Goal: Transaction & Acquisition: Download file/media

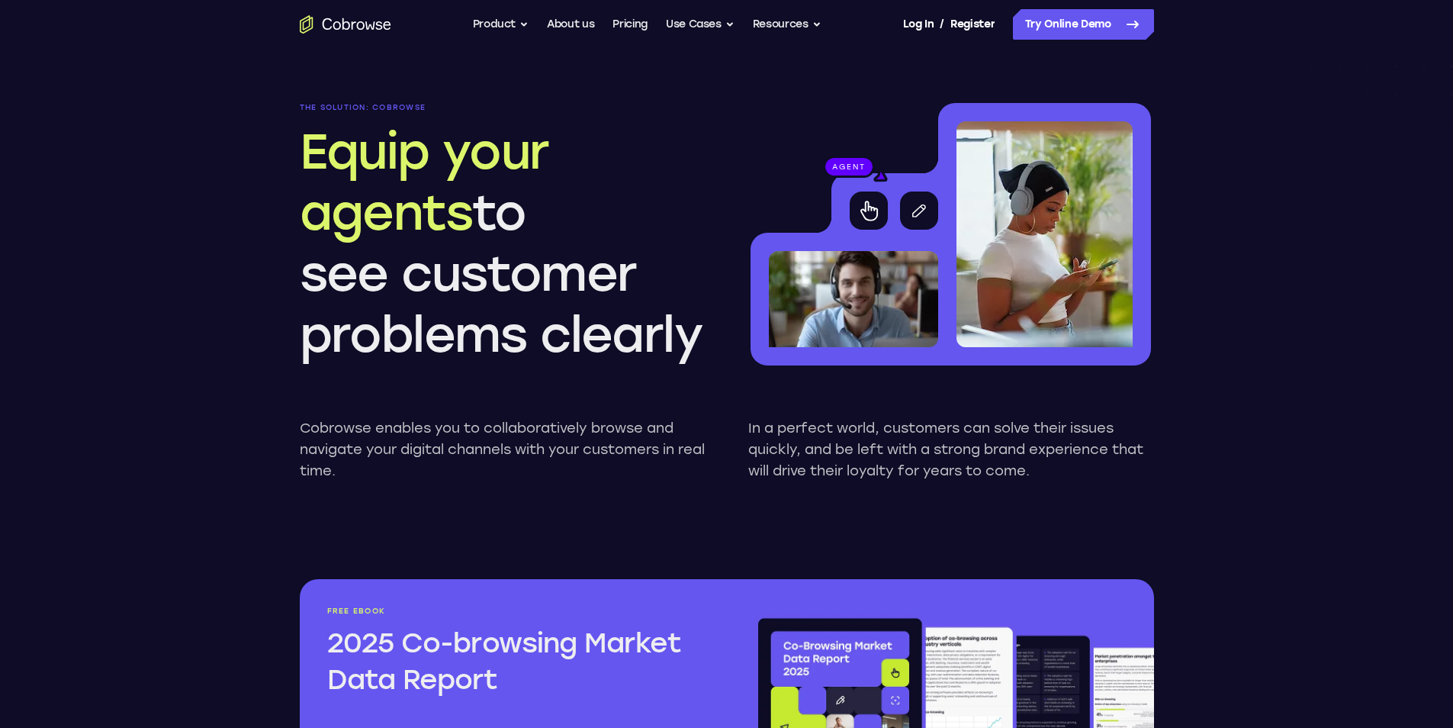
scroll to position [1526, 0]
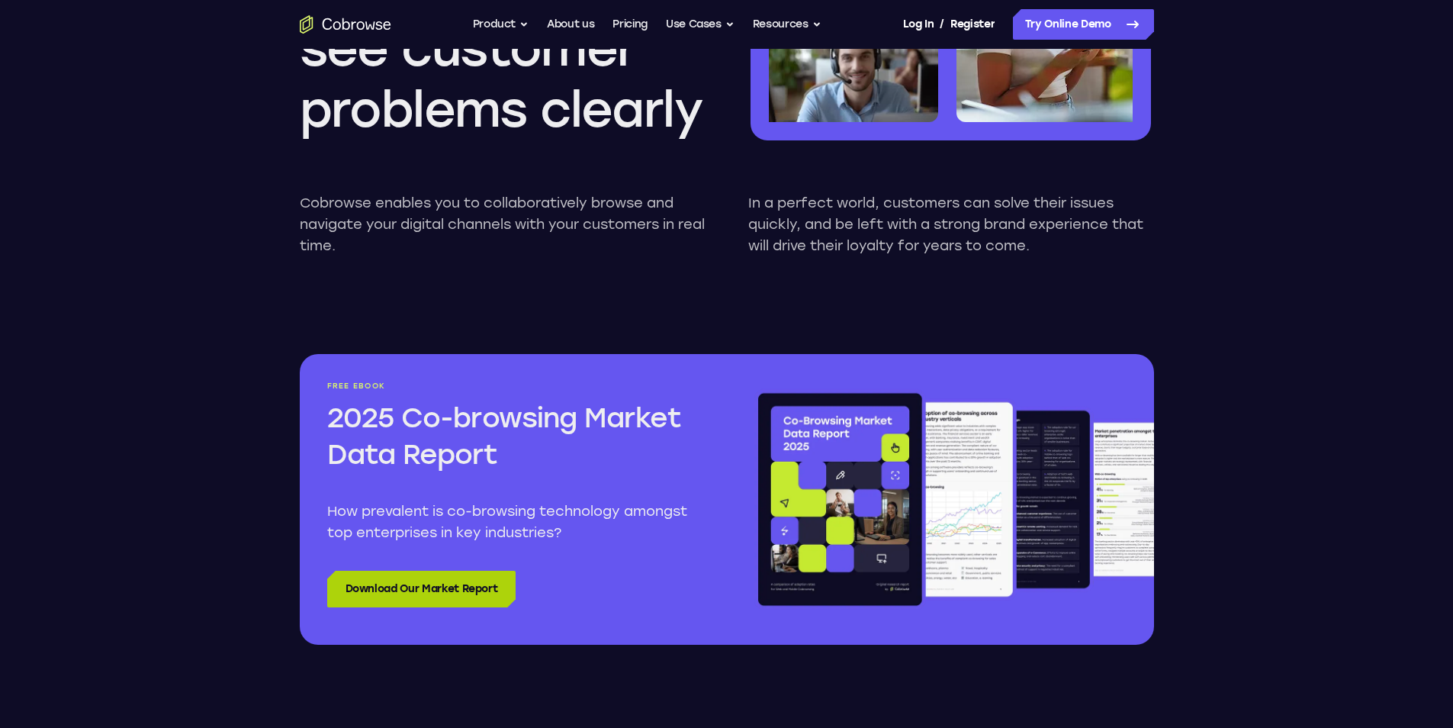
click at [401, 579] on link "Download Our Market Report" at bounding box center [421, 589] width 189 height 37
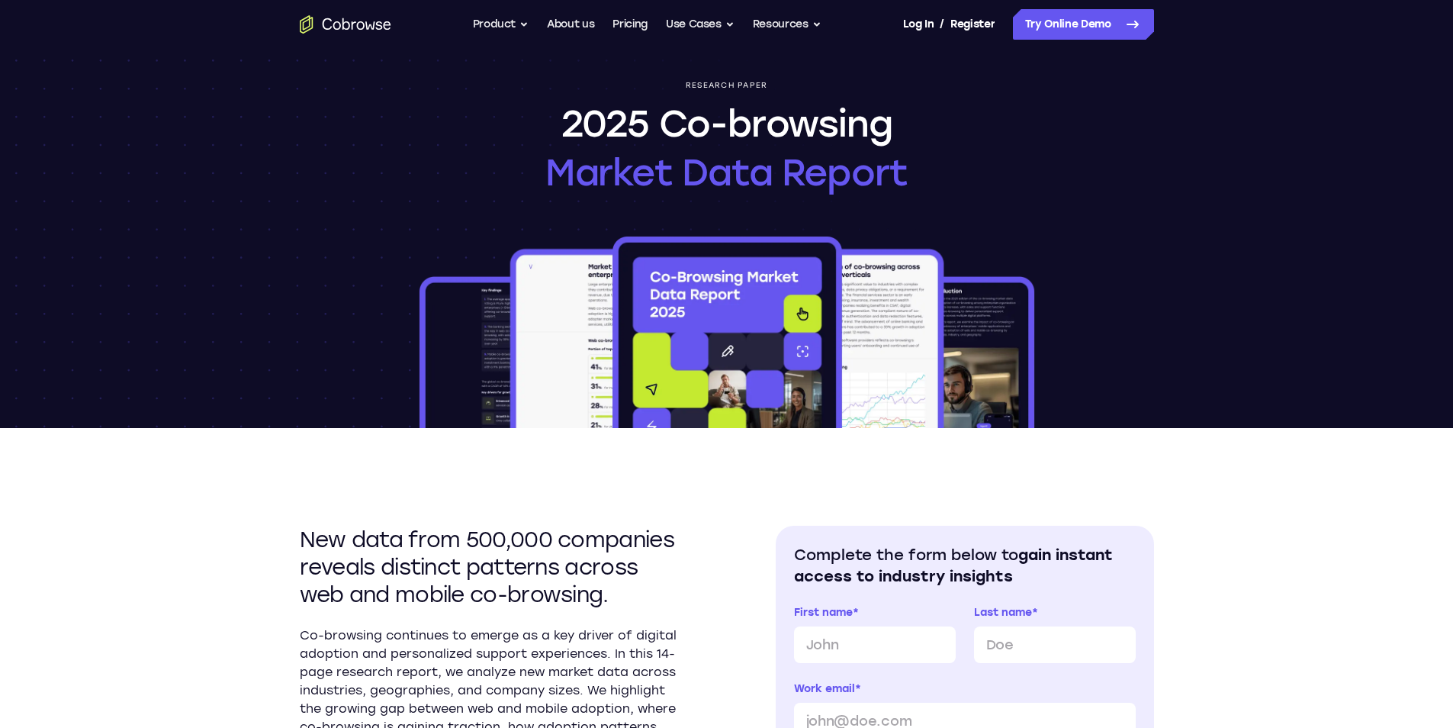
scroll to position [229, 0]
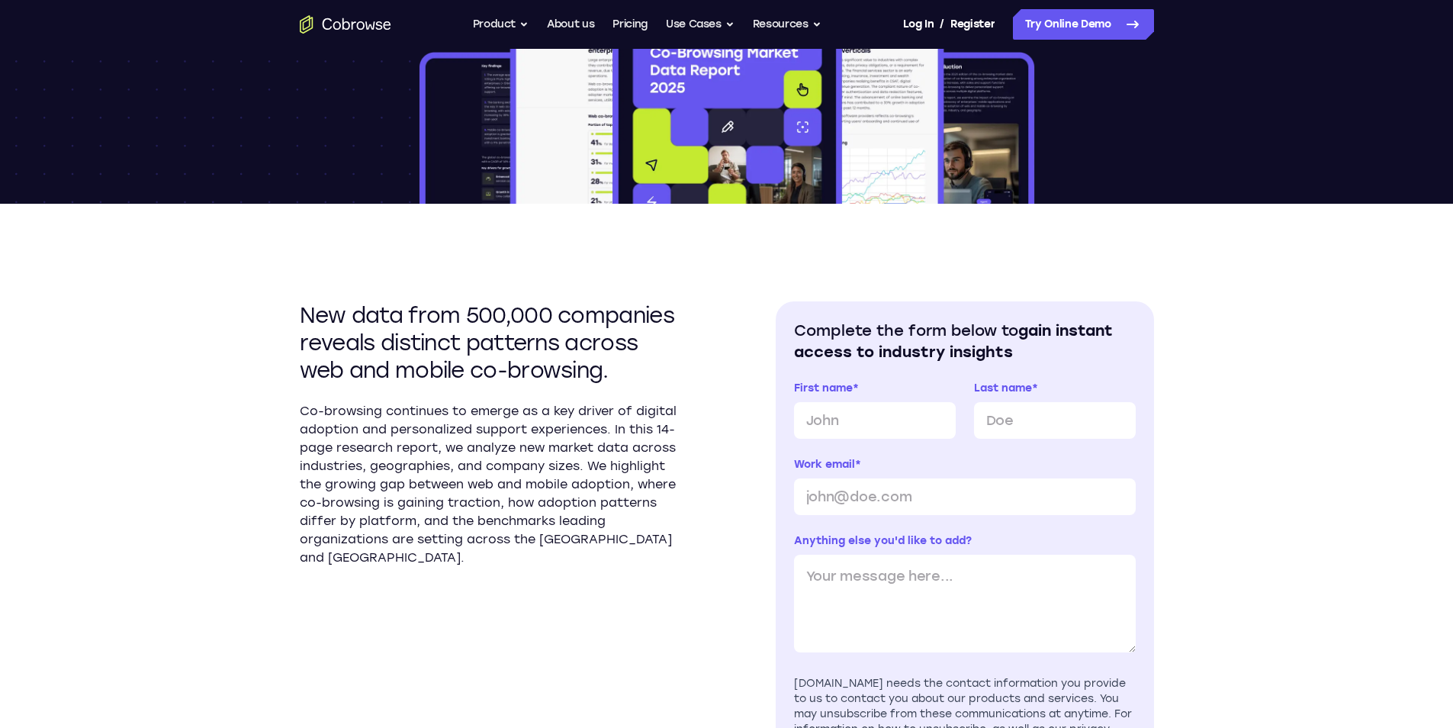
click at [703, 272] on div "New data from 500,000 companies reveals distinct patterns across web and mobile…" at bounding box center [727, 591] width 854 height 774
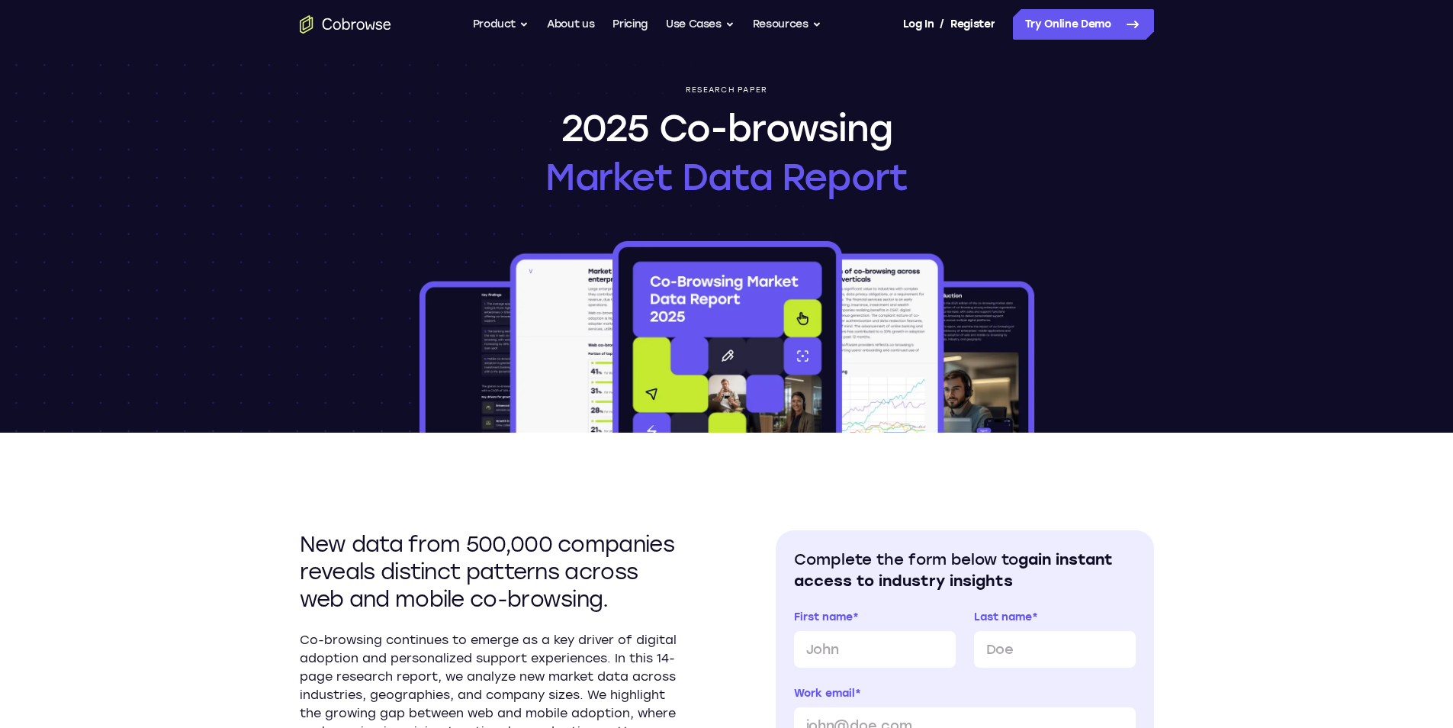
click at [841, 262] on img at bounding box center [726, 335] width 621 height 195
click at [851, 202] on div "Research paper 2025 Co-browsing Market Data Report" at bounding box center [727, 241] width 976 height 384
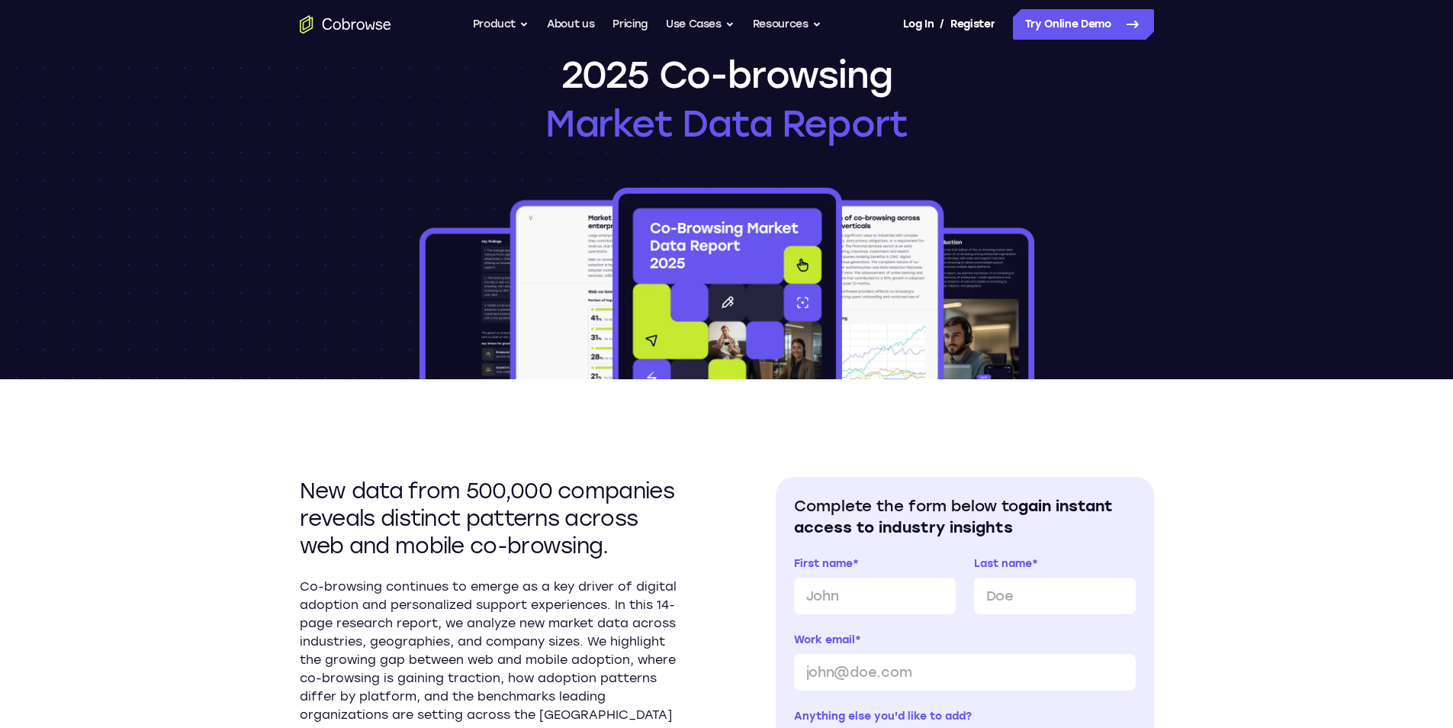
scroll to position [76, 0]
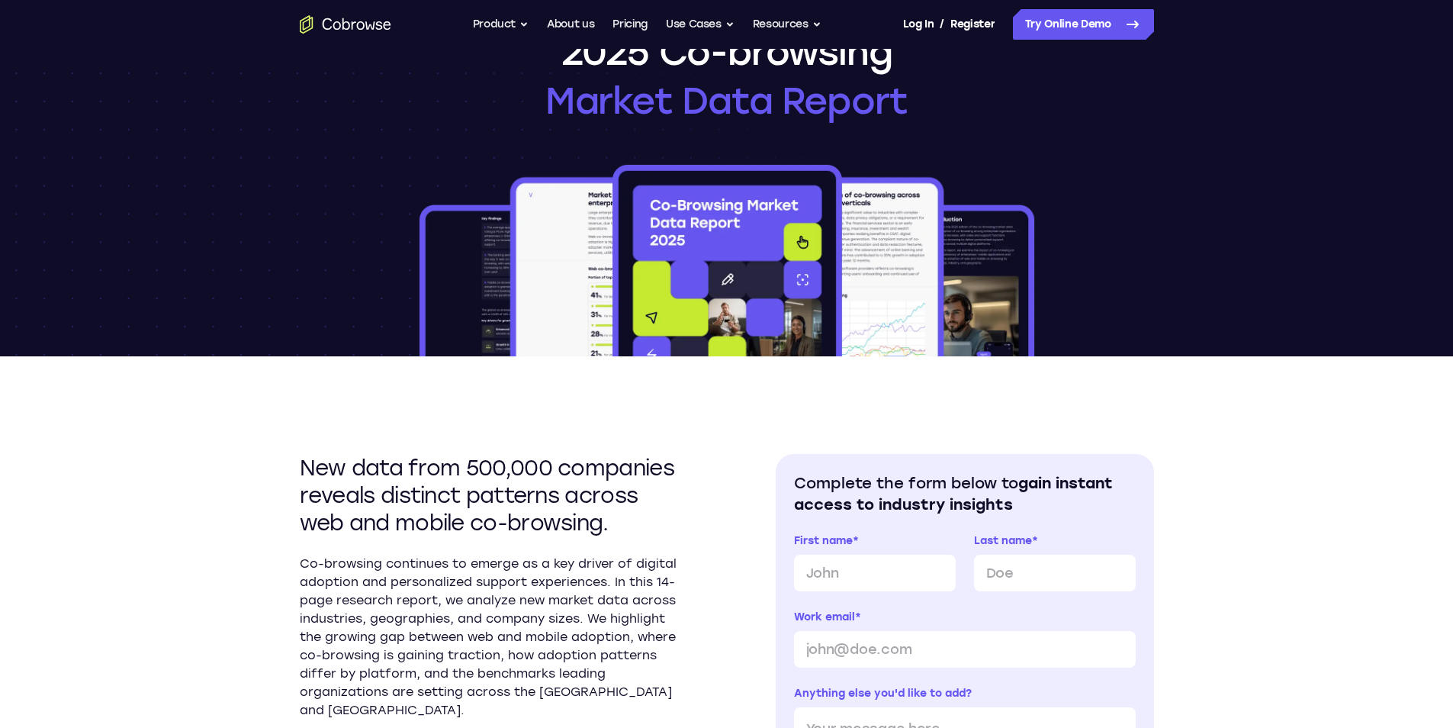
click at [718, 201] on img at bounding box center [726, 259] width 621 height 195
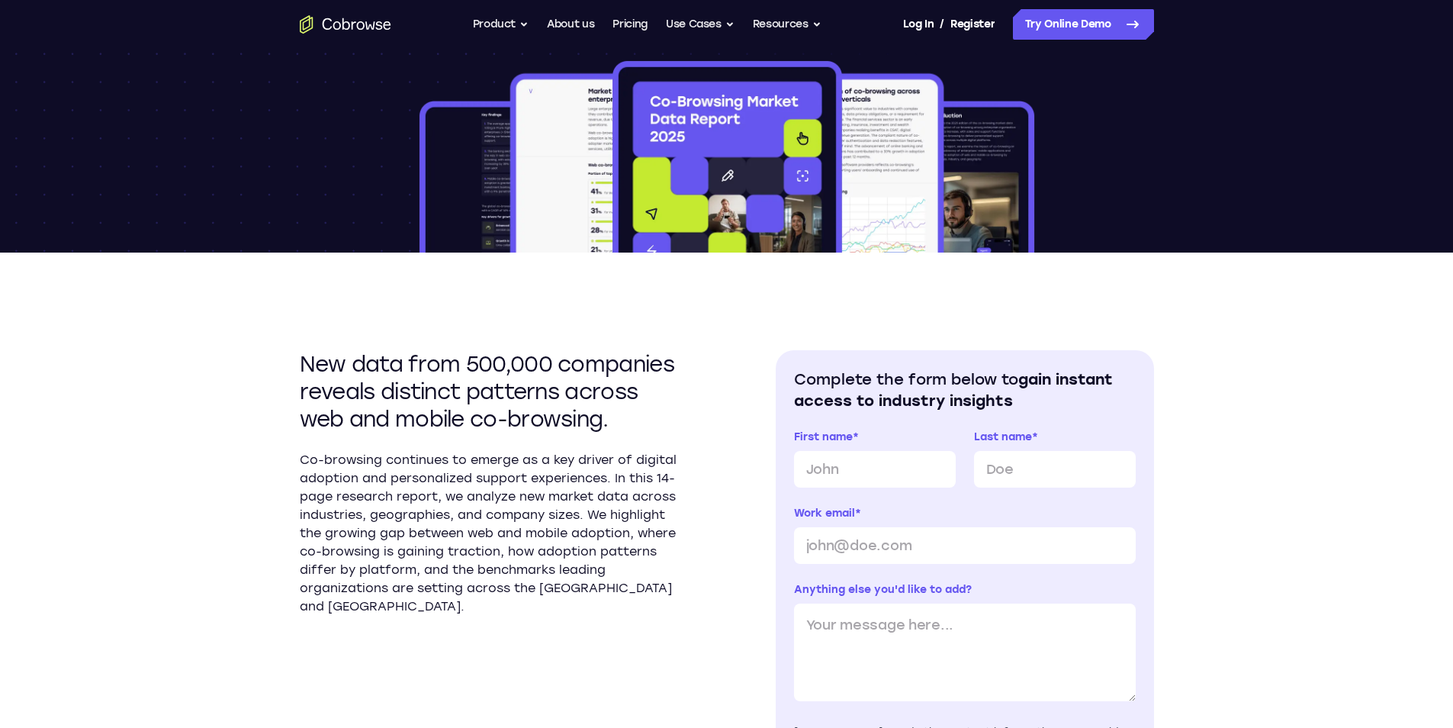
scroll to position [229, 0]
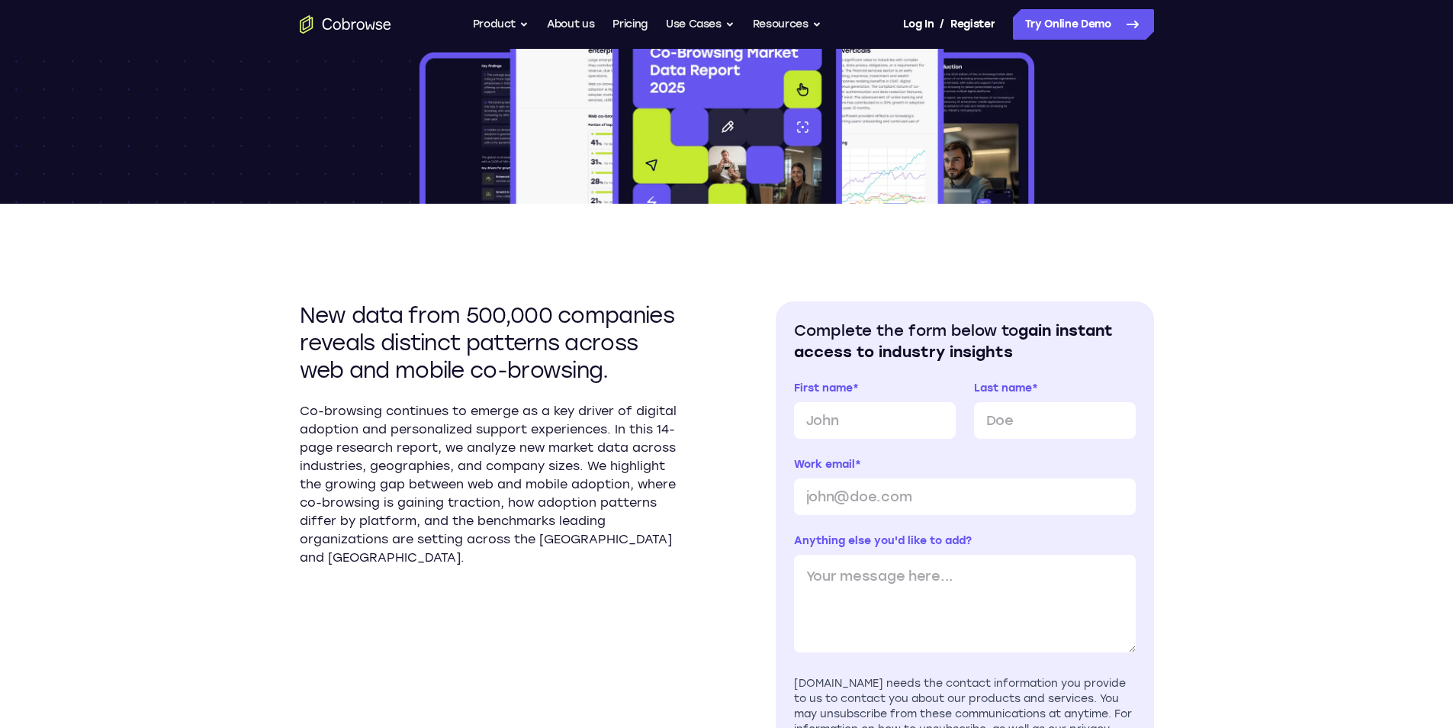
click at [943, 229] on div "New data from 500,000 companies reveals distinct patterns across web and mobile…" at bounding box center [727, 591] width 854 height 774
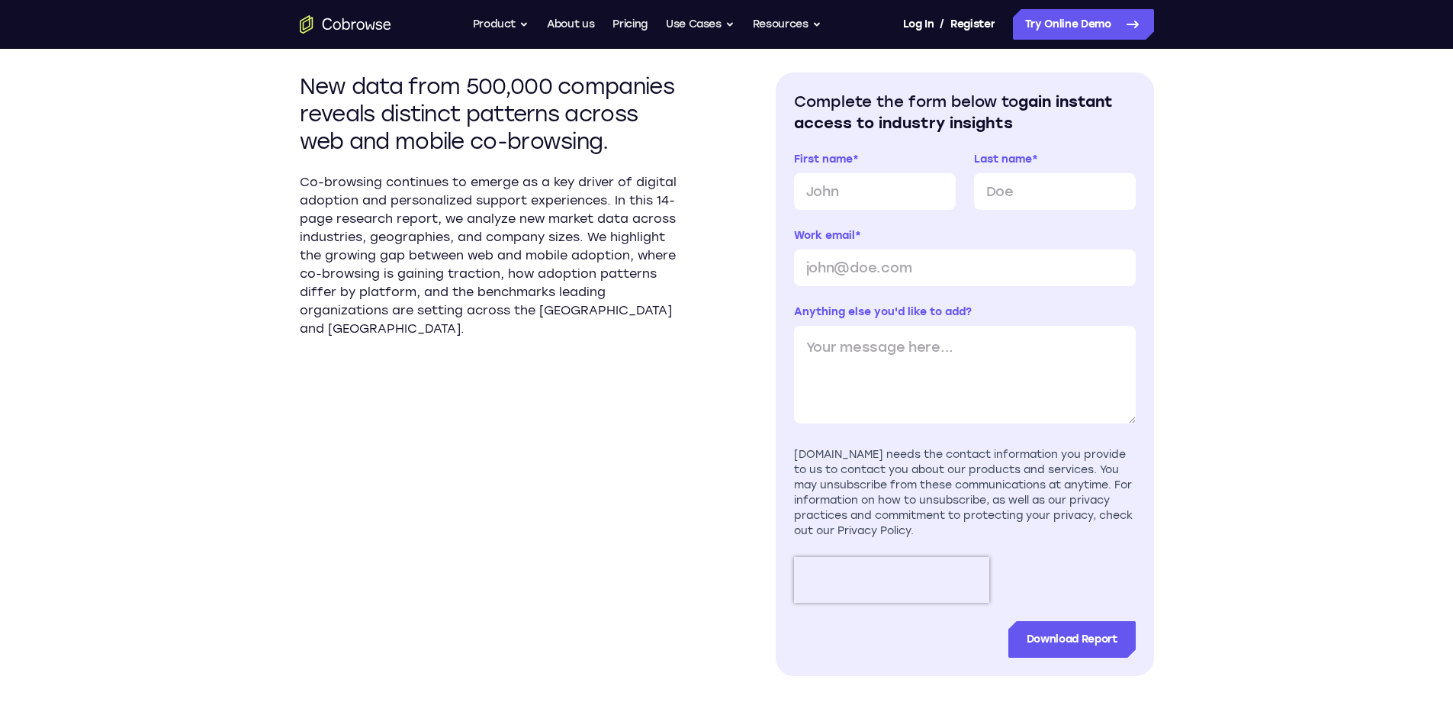
scroll to position [610, 0]
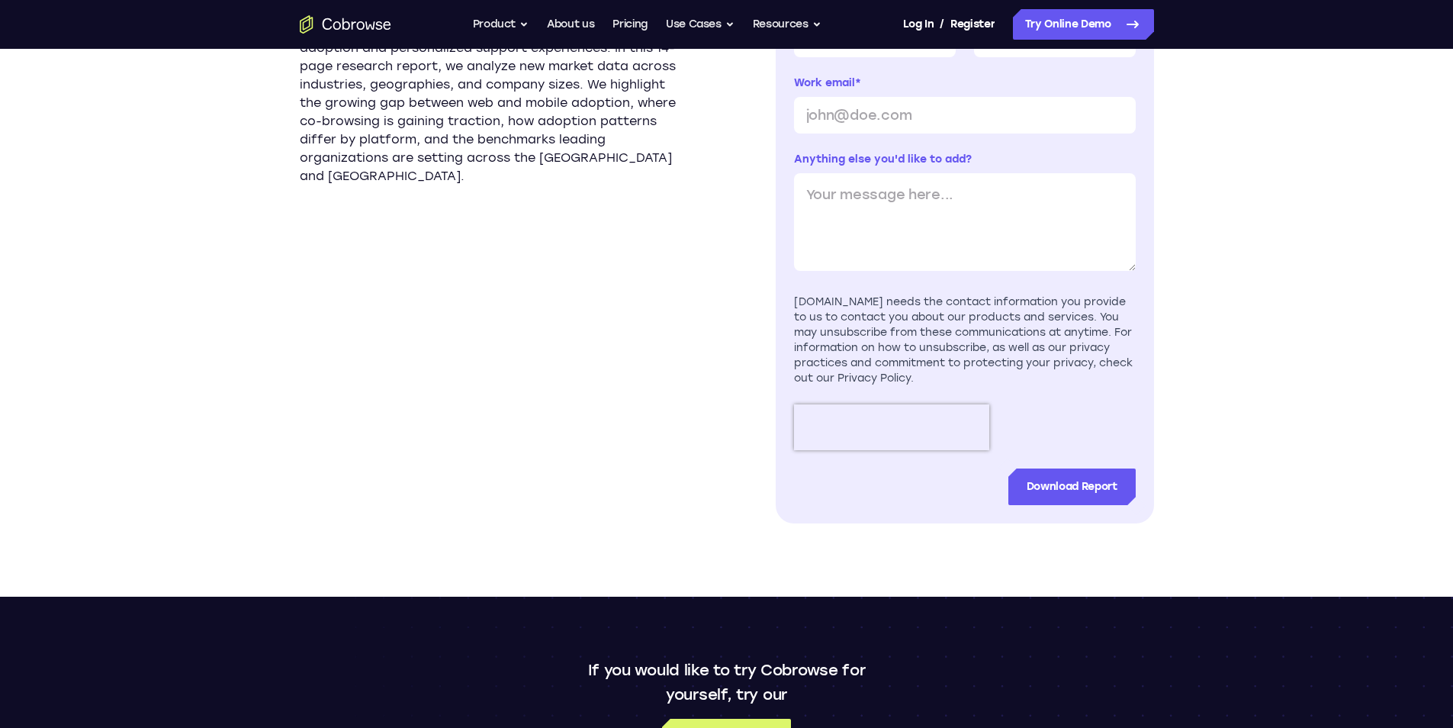
click at [725, 169] on div "New data from 500,000 companies reveals distinct patterns across web and mobile…" at bounding box center [727, 209] width 854 height 774
